Goal: Information Seeking & Learning: Understand process/instructions

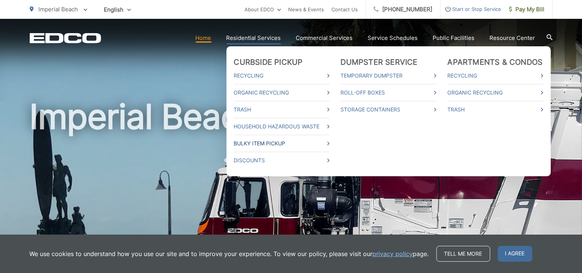
click at [268, 141] on link "Bulky Item Pickup" at bounding box center [282, 143] width 96 height 9
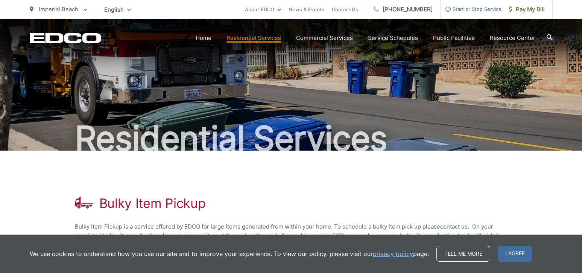
click at [476, 250] on html "Home Back Home Residential Services Overview Curbside Pickup Recycling Organic …" at bounding box center [291, 136] width 582 height 273
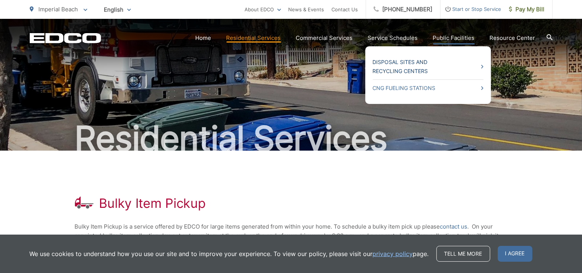
click at [408, 60] on link "Disposal Sites and Recycling Centers" at bounding box center [428, 67] width 111 height 18
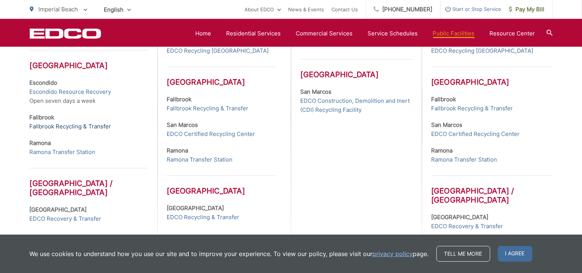
scroll to position [226, 0]
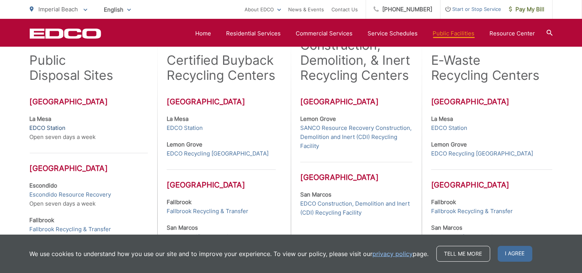
click at [57, 128] on link "EDCO Station" at bounding box center [48, 127] width 36 height 9
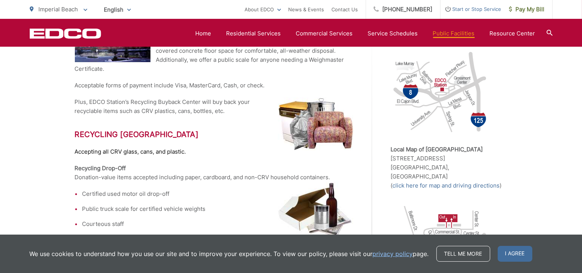
scroll to position [188, 0]
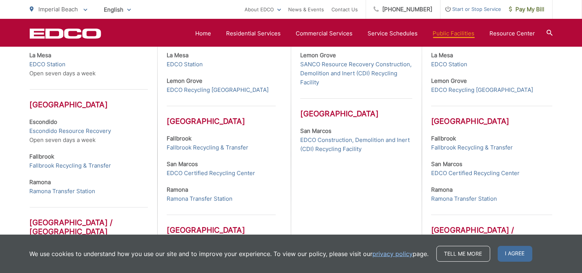
scroll to position [376, 0]
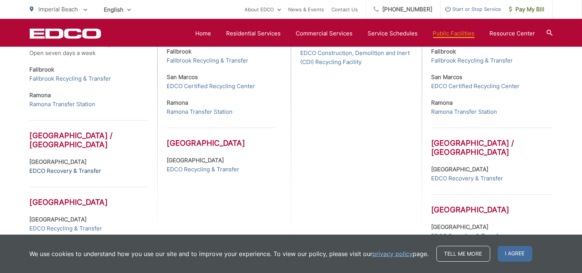
click at [48, 169] on link "EDCO Recovery & Transfer" at bounding box center [66, 170] width 72 height 9
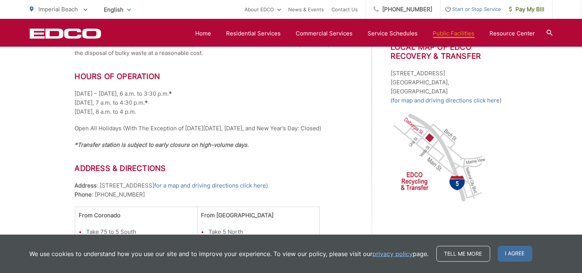
scroll to position [260, 0]
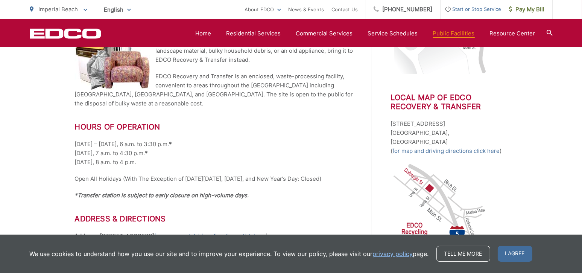
click at [323, 141] on p "Monday – Friday, 6 a.m. to 3:30 p.m. * Saturday, 7 a.m. to 4:30 p.m. * Sunday, …" at bounding box center [214, 153] width 279 height 27
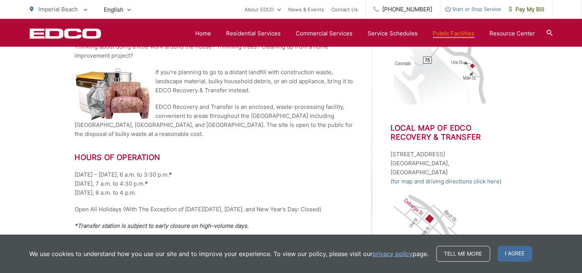
scroll to position [185, 0]
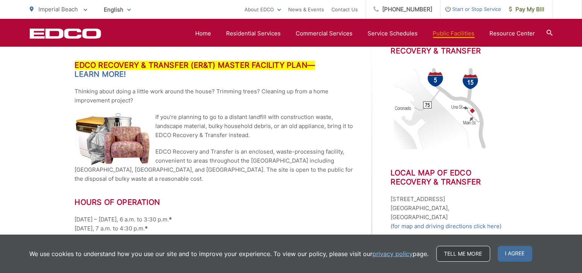
click at [461, 253] on link "Tell me more" at bounding box center [464, 254] width 54 height 16
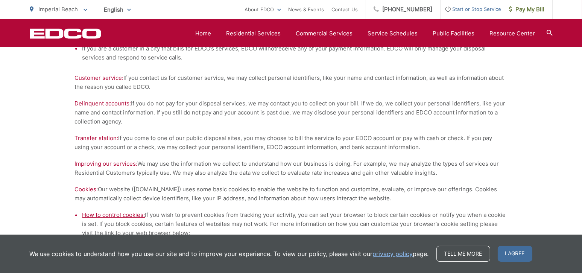
scroll to position [599, 0]
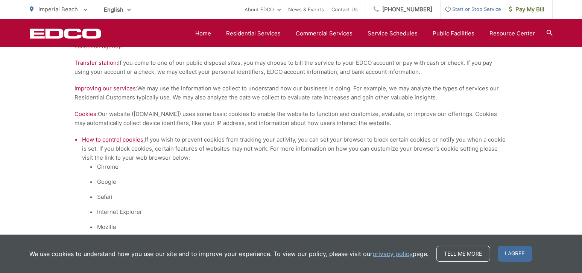
click at [119, 139] on span "How to control cookies:" at bounding box center [113, 139] width 63 height 7
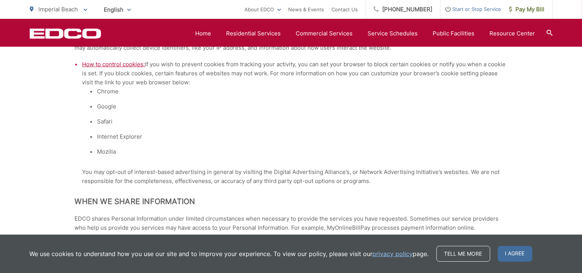
scroll to position [712, 0]
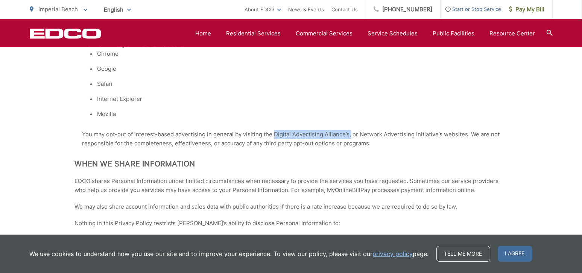
drag, startPoint x: 274, startPoint y: 133, endPoint x: 350, endPoint y: 133, distance: 75.3
click at [350, 133] on p "You may opt-out of interest-based advertising in general by visiting the Digita…" at bounding box center [294, 139] width 425 height 18
copy p "Digital Advertising Alliance’s,"
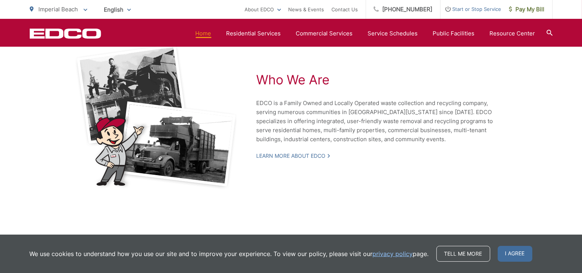
scroll to position [1678, 0]
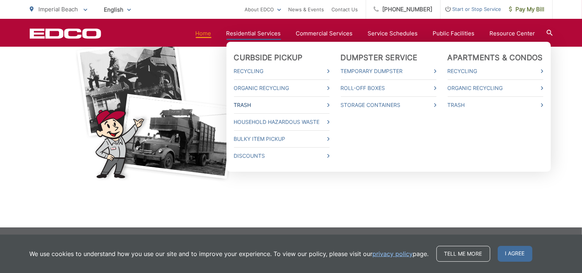
click at [251, 104] on link "Trash" at bounding box center [282, 105] width 96 height 9
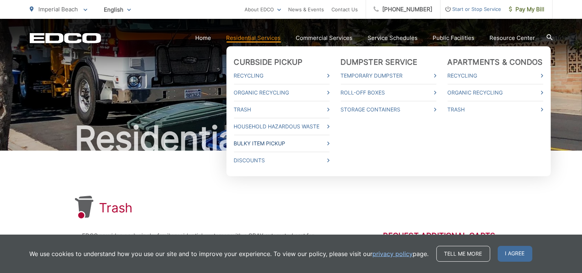
click at [257, 143] on link "Bulky Item Pickup" at bounding box center [282, 143] width 96 height 9
